Goal: Task Accomplishment & Management: Use online tool/utility

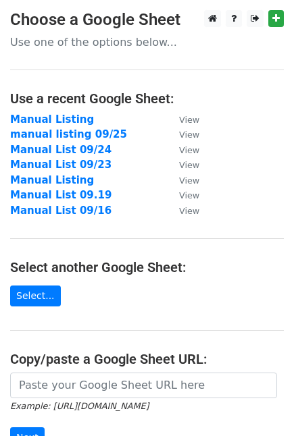
scroll to position [193, 0]
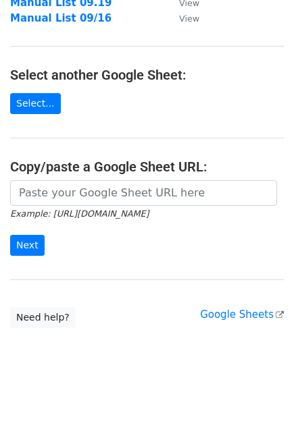
click at [50, 209] on small "Example: [URL][DOMAIN_NAME]" at bounding box center [79, 214] width 138 height 10
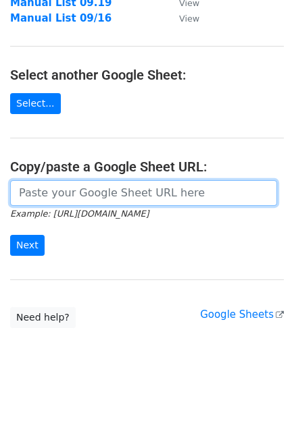
click at [51, 201] on input "url" at bounding box center [143, 193] width 267 height 26
paste input "[URL][DOMAIN_NAME]"
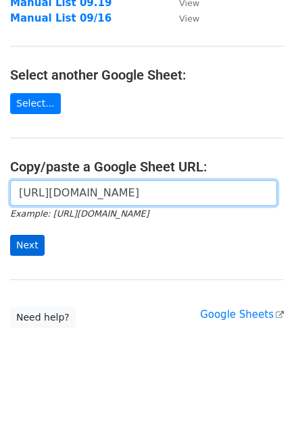
type input "[URL][DOMAIN_NAME]"
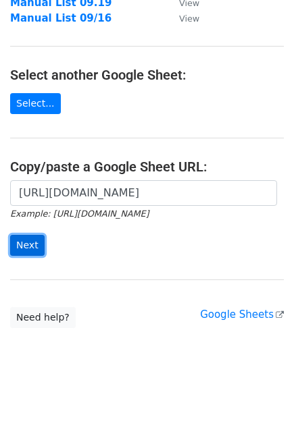
click at [39, 254] on input "Next" at bounding box center [27, 245] width 34 height 21
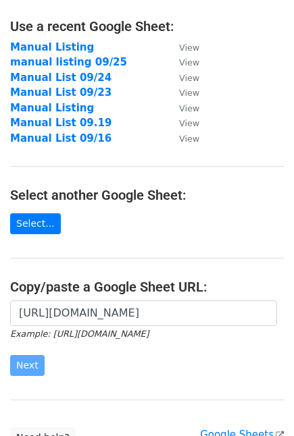
scroll to position [0, 0]
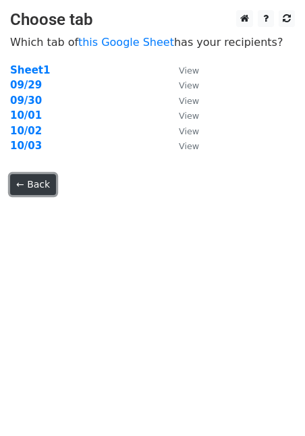
click at [36, 186] on link "← Back" at bounding box center [33, 184] width 46 height 21
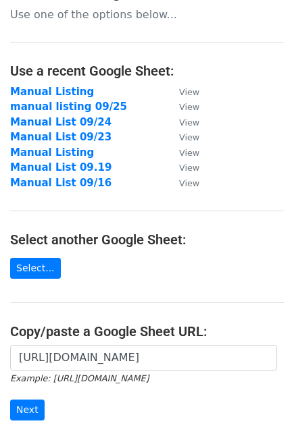
scroll to position [166, 0]
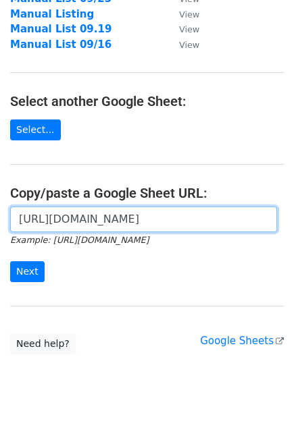
click at [146, 207] on input "[URL][DOMAIN_NAME]" at bounding box center [143, 220] width 267 height 26
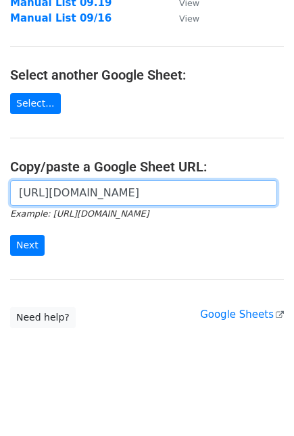
click at [146, 195] on input "https://docs.google.com/spreadsheets/d/190A0J3J5VUlJMoFs6GWOz0286um0ld02Ei4U0WR…" at bounding box center [143, 193] width 267 height 26
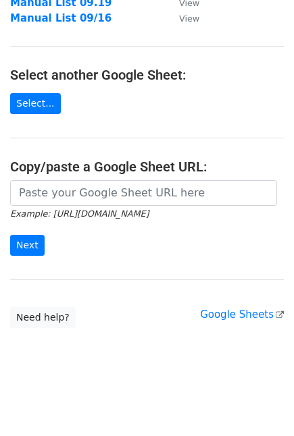
click at [78, 211] on small "Example: [URL][DOMAIN_NAME]" at bounding box center [79, 214] width 138 height 10
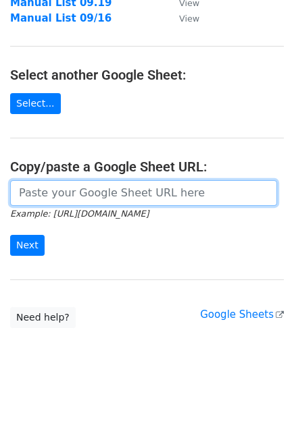
click at [76, 199] on input "url" at bounding box center [143, 193] width 267 height 26
paste input "Gifting Collab Opportunity: ANTA Sneakers"
type input "Gifting Collab Opportunity: ANTA Sneakers"
click at [73, 201] on input "url" at bounding box center [143, 193] width 267 height 26
paste input "https://docs.google.com/spreadsheets/d/190A0J3J5VUlJMoFs6GWOz0286um0ld02Ei4U0WR…"
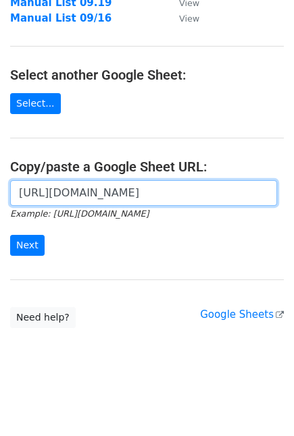
scroll to position [0, 389]
type input "https://docs.google.com/spreadsheets/d/190A0J3J5VUlJMoFs6GWOz0286um0ld02Ei4U0WR…"
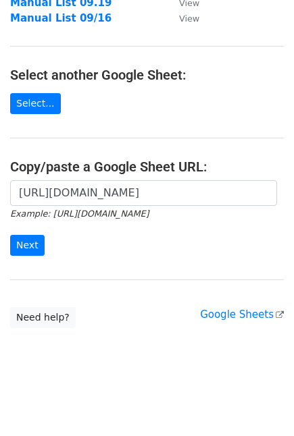
scroll to position [0, 0]
click at [46, 250] on form "https://docs.google.com/spreadsheets/d/190A0J3J5VUlJMoFs6GWOz0286um0ld02Ei4U0WR…" at bounding box center [147, 218] width 274 height 76
click at [37, 246] on input "Next" at bounding box center [27, 245] width 34 height 21
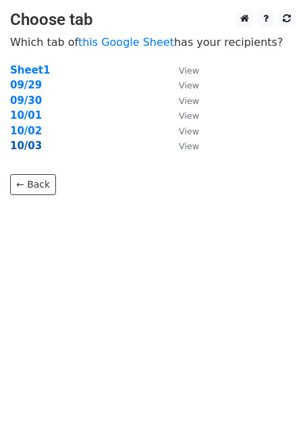
click at [16, 147] on strong "10/03" at bounding box center [26, 146] width 32 height 12
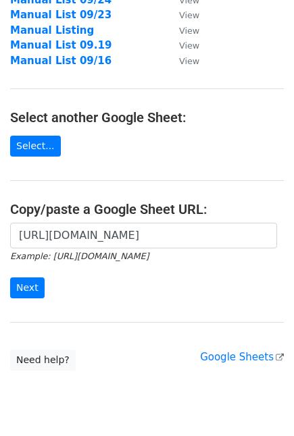
scroll to position [0, 389]
type input "[URL][DOMAIN_NAME]"
click at [39, 285] on input "Next" at bounding box center [27, 288] width 34 height 21
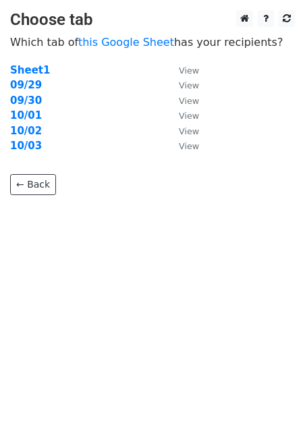
click at [24, 154] on p "← Back" at bounding box center [152, 174] width 285 height 41
click at [24, 148] on strong "10/03" at bounding box center [26, 146] width 32 height 12
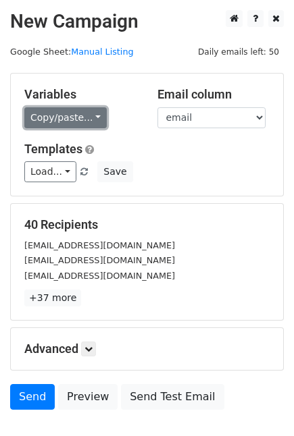
click at [36, 122] on link "Copy/paste..." at bounding box center [65, 117] width 82 height 21
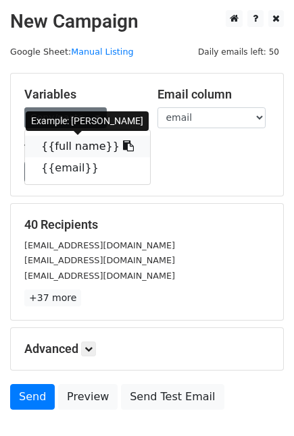
click at [55, 153] on link "{{full name}}" at bounding box center [87, 147] width 125 height 22
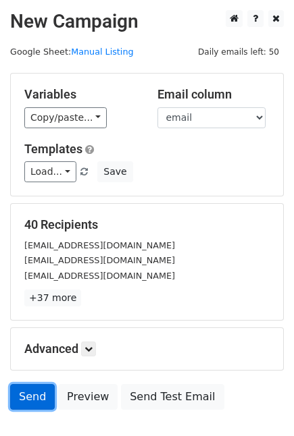
click at [25, 397] on link "Send" at bounding box center [32, 397] width 45 height 26
